Goal: Information Seeking & Learning: Compare options

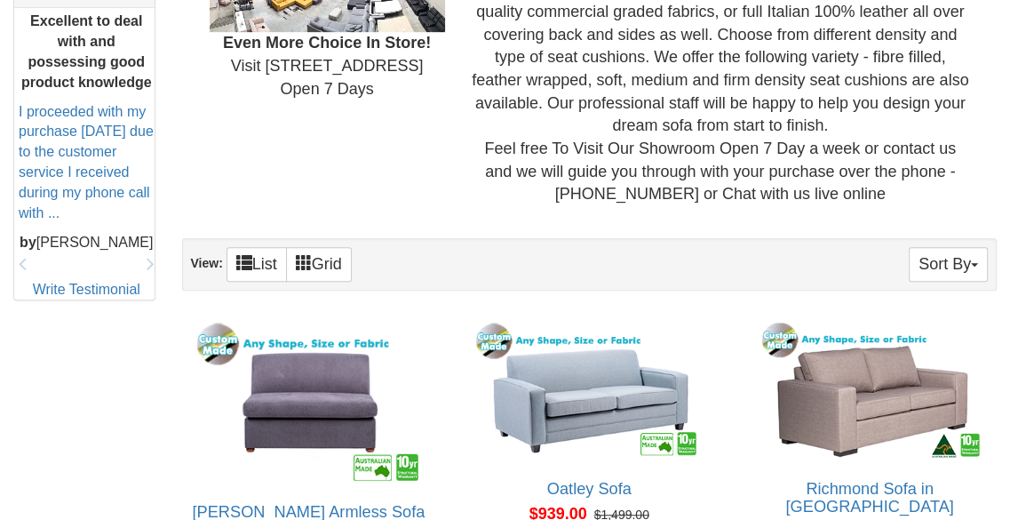
scroll to position [1003, 0]
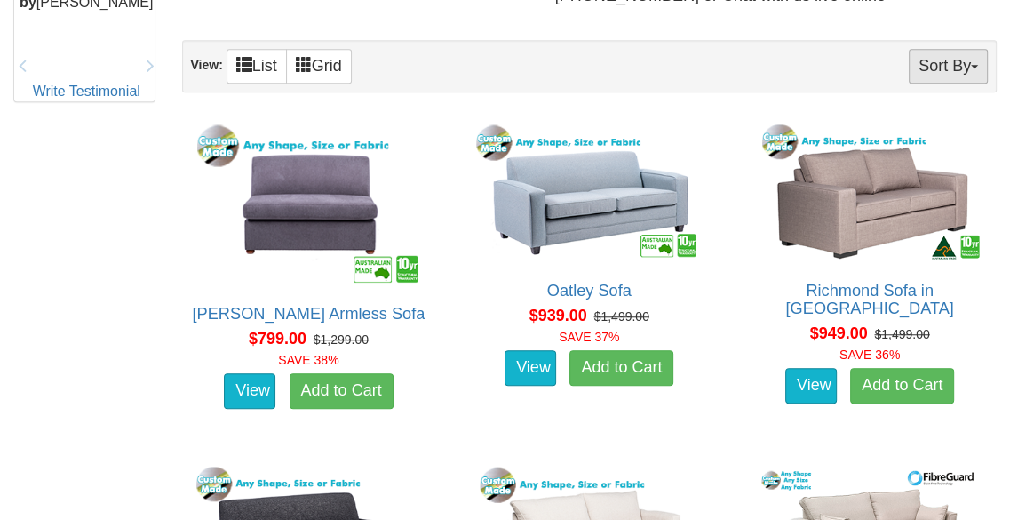
click at [965, 68] on button "Sort By" at bounding box center [948, 66] width 79 height 35
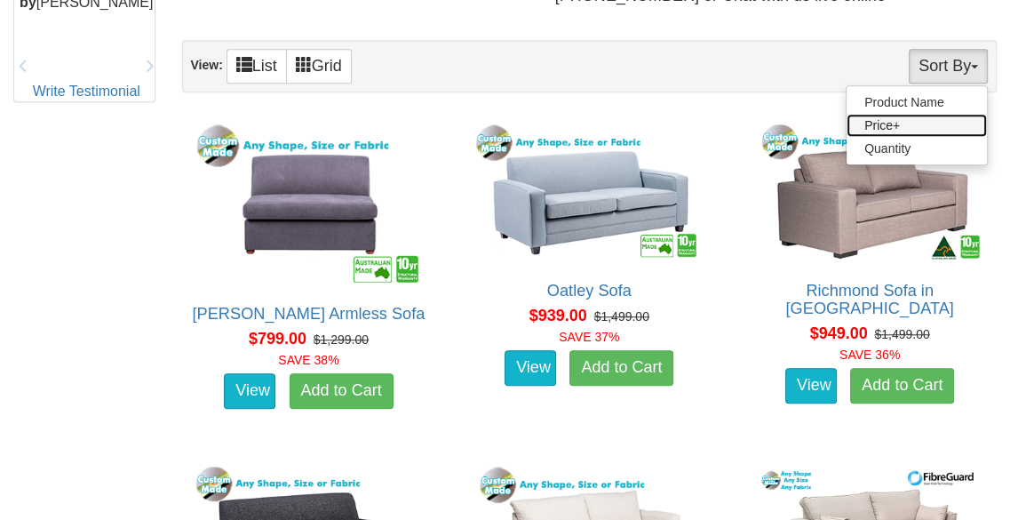
click at [899, 131] on link "Price+" at bounding box center [917, 125] width 140 height 23
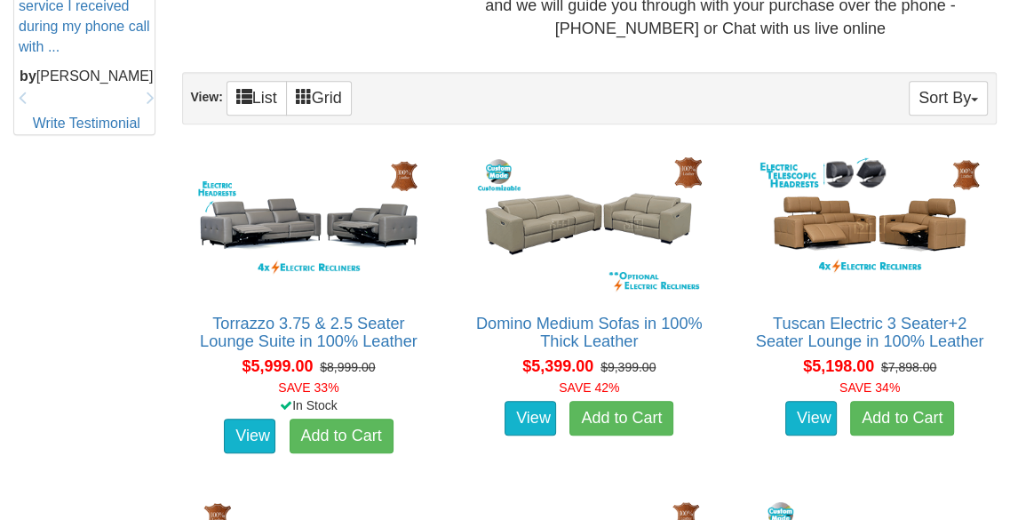
scroll to position [970, 0]
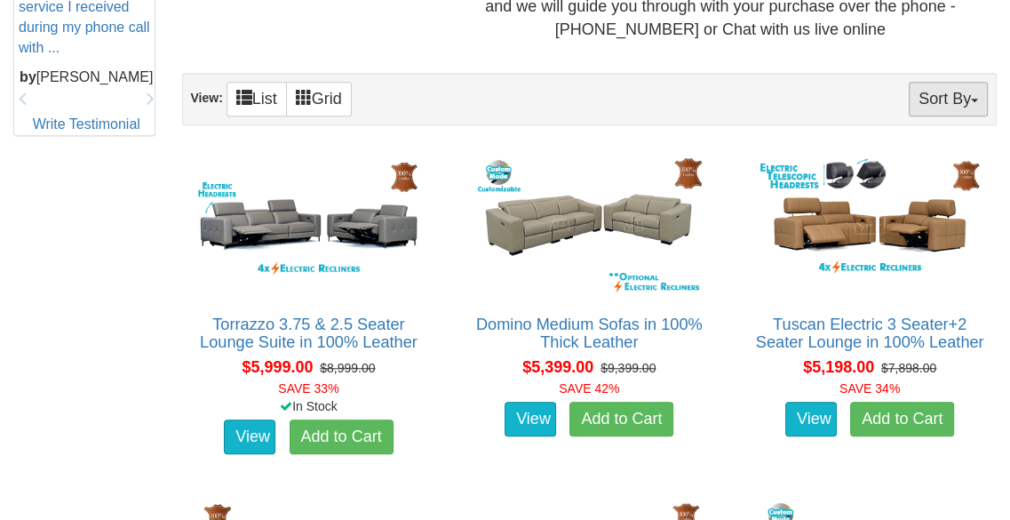
click at [931, 95] on button "Sort By" at bounding box center [948, 99] width 79 height 35
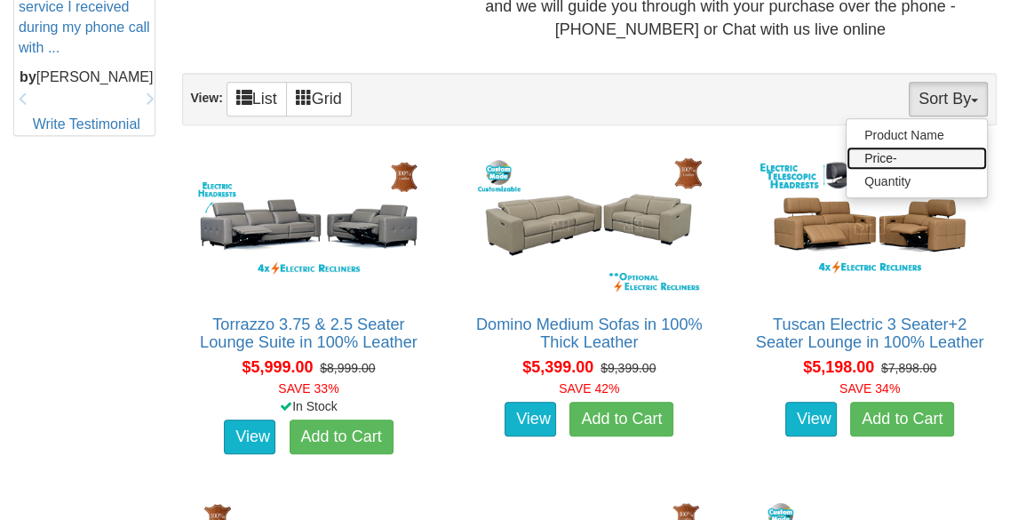
click at [871, 157] on link "Price-" at bounding box center [917, 158] width 140 height 23
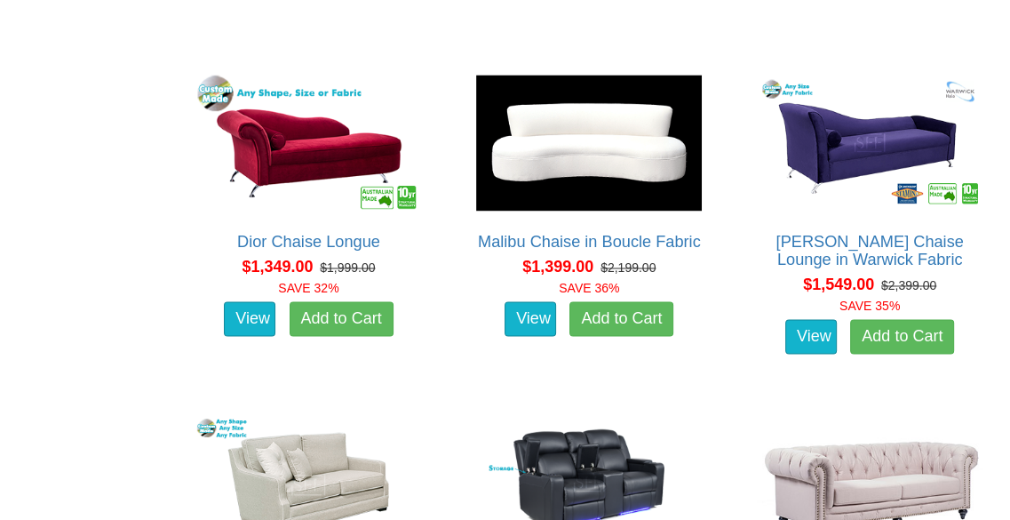
scroll to position [2082, 0]
